Goal: Information Seeking & Learning: Learn about a topic

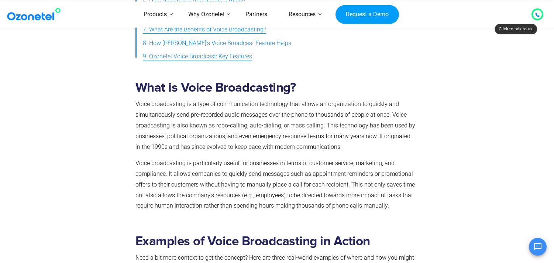
scroll to position [369, 0]
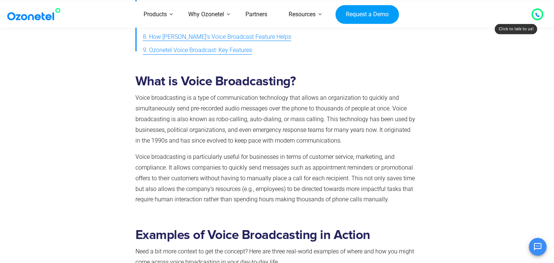
click at [194, 80] on h2 "What is Voice Broadcasting?" at bounding box center [275, 81] width 280 height 15
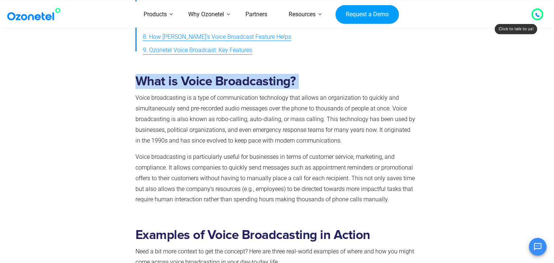
click at [194, 80] on h2 "What is Voice Broadcasting?" at bounding box center [275, 81] width 280 height 15
copy h2 "What is Voice Broadcasting?"
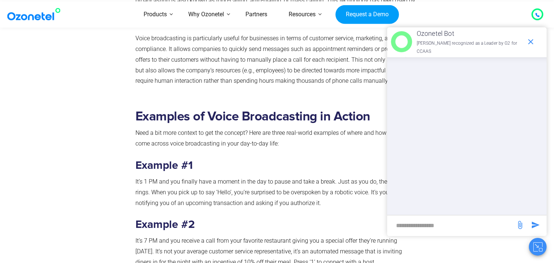
scroll to position [533, 0]
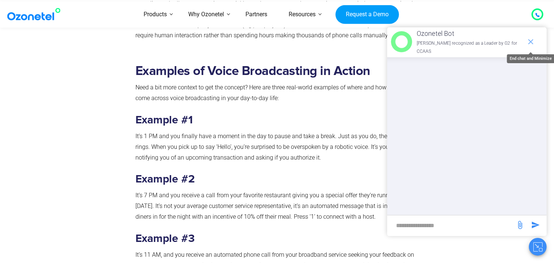
click at [532, 42] on icon "end chat or minimize" at bounding box center [530, 41] width 9 height 9
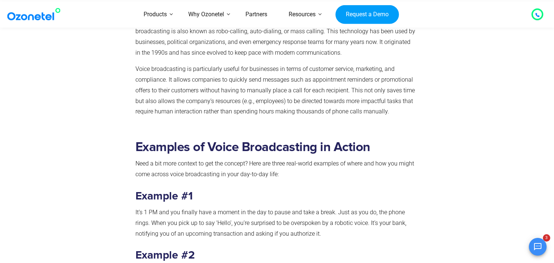
scroll to position [492, 0]
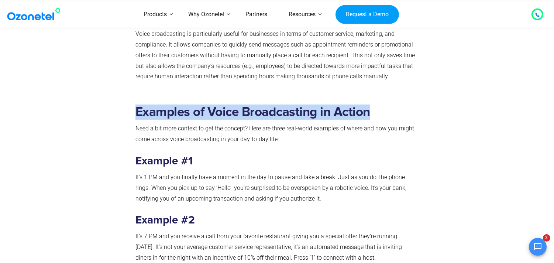
drag, startPoint x: 133, startPoint y: 111, endPoint x: 372, endPoint y: 105, distance: 239.3
click at [372, 105] on div "Examples of Voice Broadcasting in Action Need a bit more context to get the con…" at bounding box center [276, 215] width 288 height 233
copy h2 "Examples of Voice Broadcasting in Action"
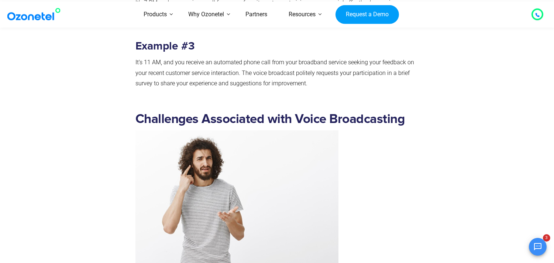
scroll to position [738, 0]
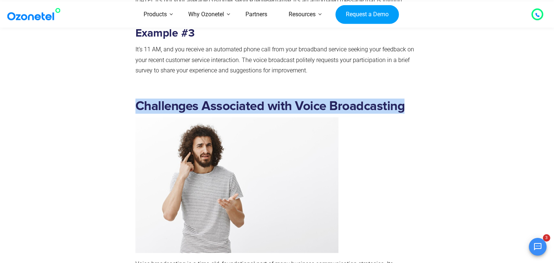
drag, startPoint x: 130, startPoint y: 102, endPoint x: 405, endPoint y: 102, distance: 275.4
click at [405, 102] on div "Challenges Associated with Voice Broadcasting Voice broadcasting is a time-old,…" at bounding box center [277, 207] width 454 height 229
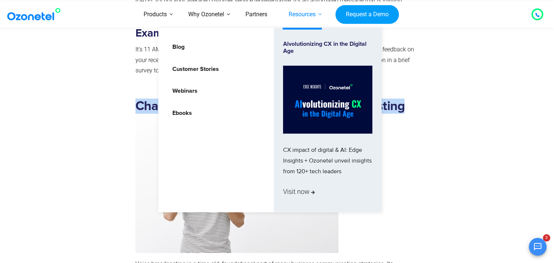
copy div "Challenges Associated with Voice Broadcasting"
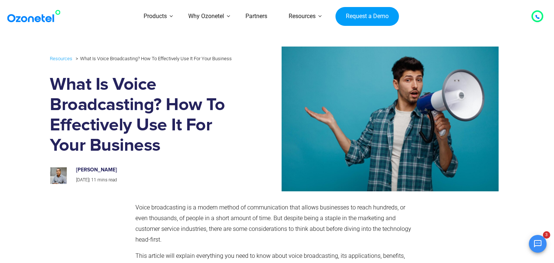
scroll to position [246, 0]
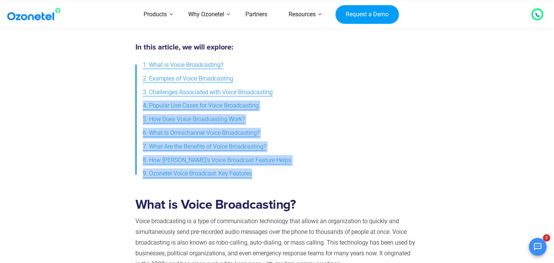
drag, startPoint x: 264, startPoint y: 173, endPoint x: 142, endPoint y: 109, distance: 137.7
click at [142, 109] on ul "1. What is Voice Broadcasting? 2. Examples of Voice Broadcasting 3. Challenges …" at bounding box center [275, 119] width 280 height 122
copy ul "4. Popular Use Cases for Voice Broadcasting 5. How Does Voice Broadcasting Work…"
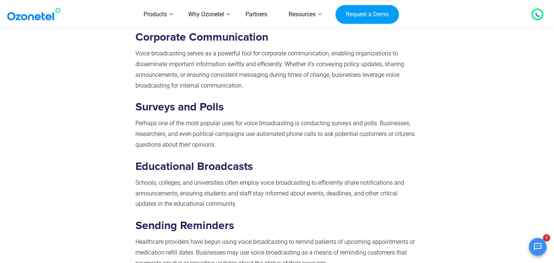
scroll to position [1846, 0]
